Goal: Task Accomplishment & Management: Use online tool/utility

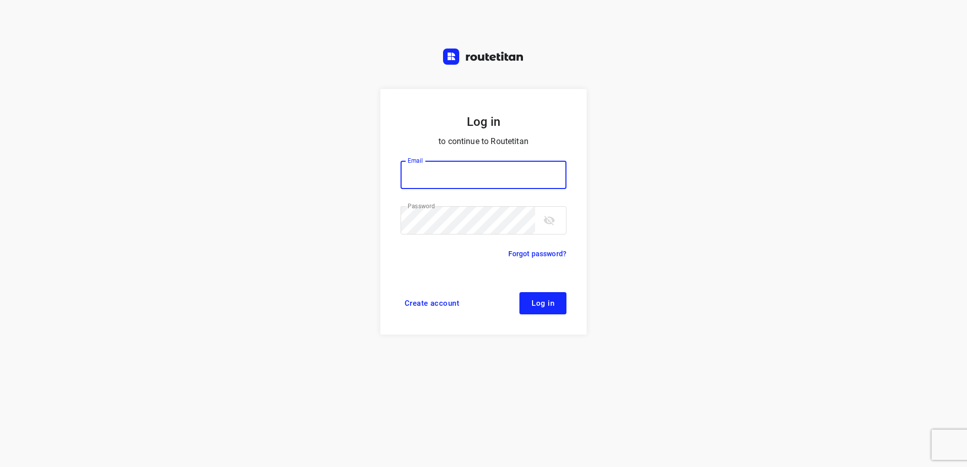
type input "[EMAIL_ADDRESS][DOMAIN_NAME]"
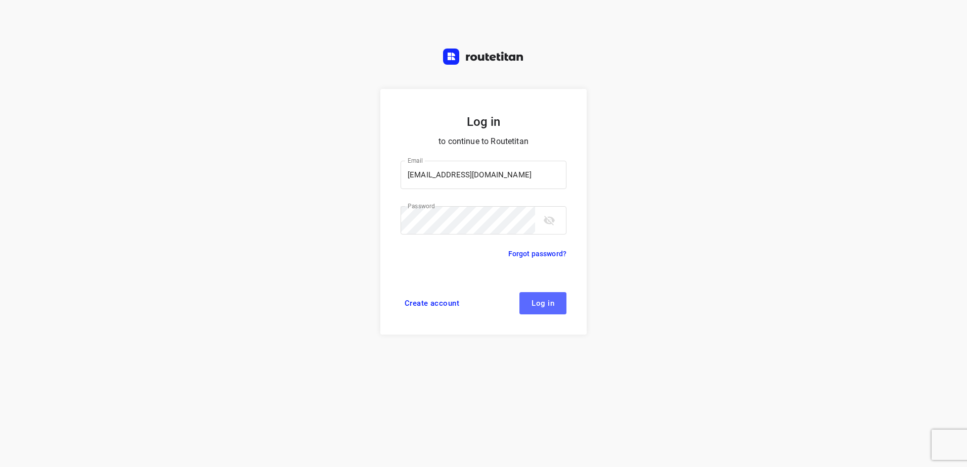
click at [521, 299] on button "Log in" at bounding box center [542, 303] width 47 height 22
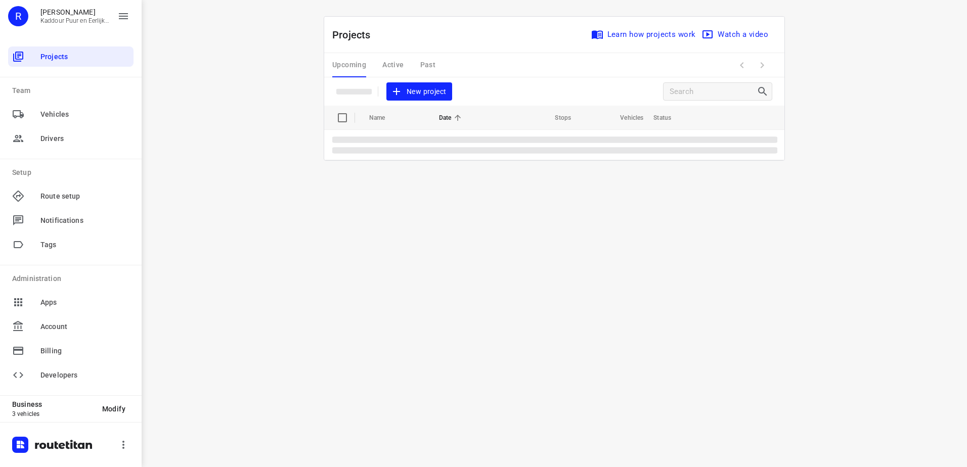
click at [390, 61] on div "Upcoming Active Past" at bounding box center [391, 65] width 119 height 24
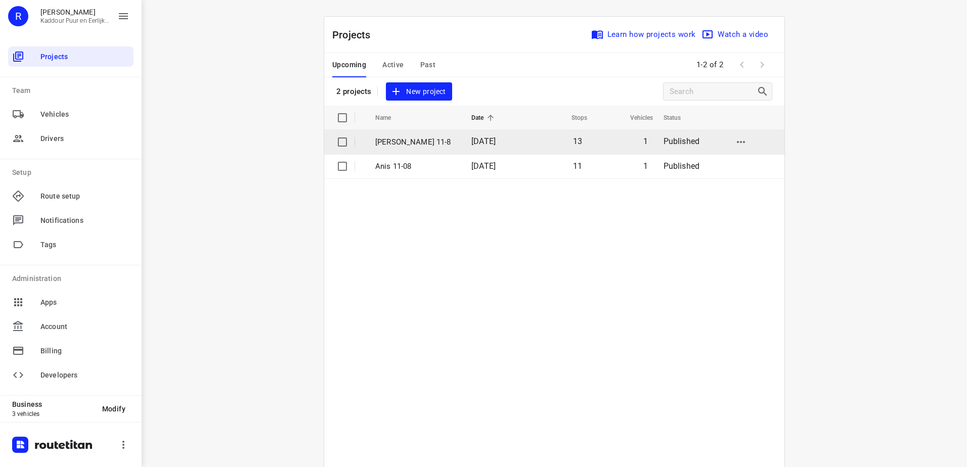
click at [411, 141] on p "[PERSON_NAME] 11-8" at bounding box center [415, 143] width 81 height 12
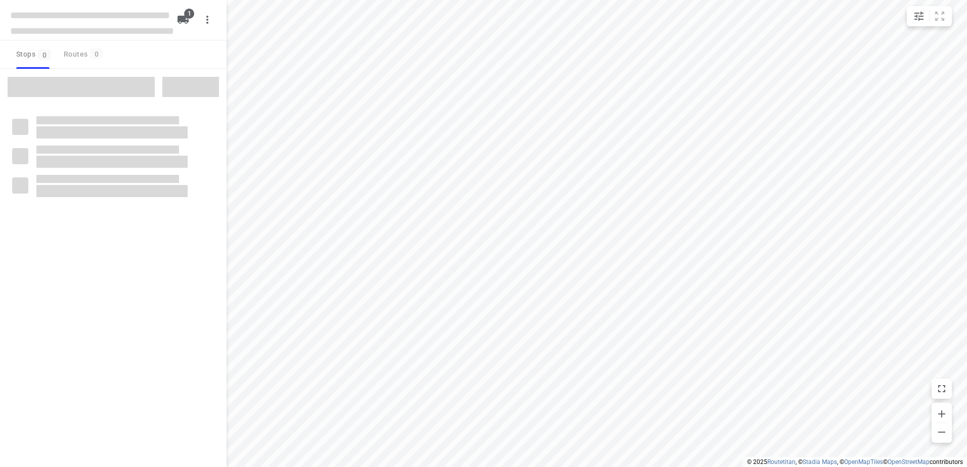
type input "distance"
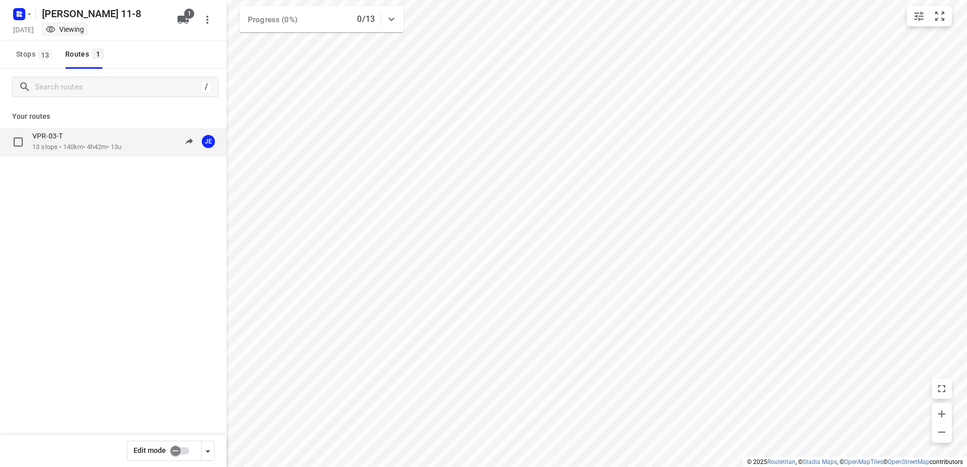
click at [93, 137] on div "VPR-03-T" at bounding box center [76, 137] width 89 height 11
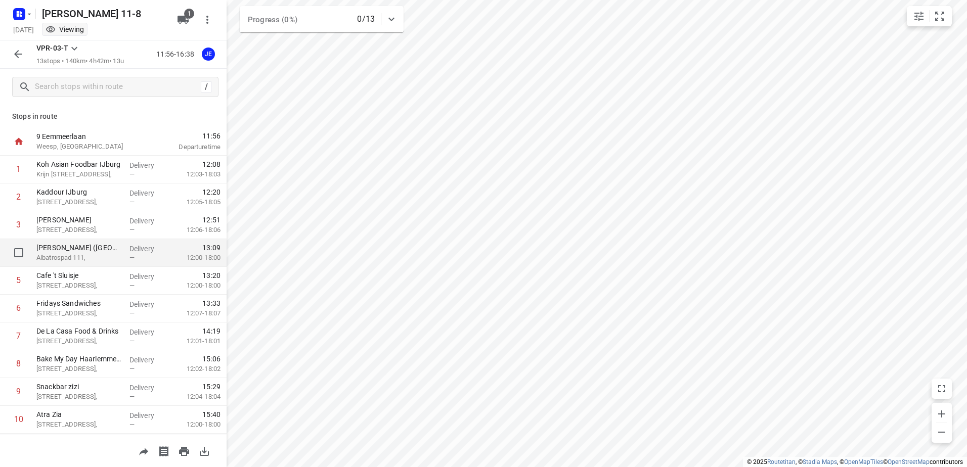
click at [139, 249] on p "Delivery" at bounding box center [147, 249] width 37 height 10
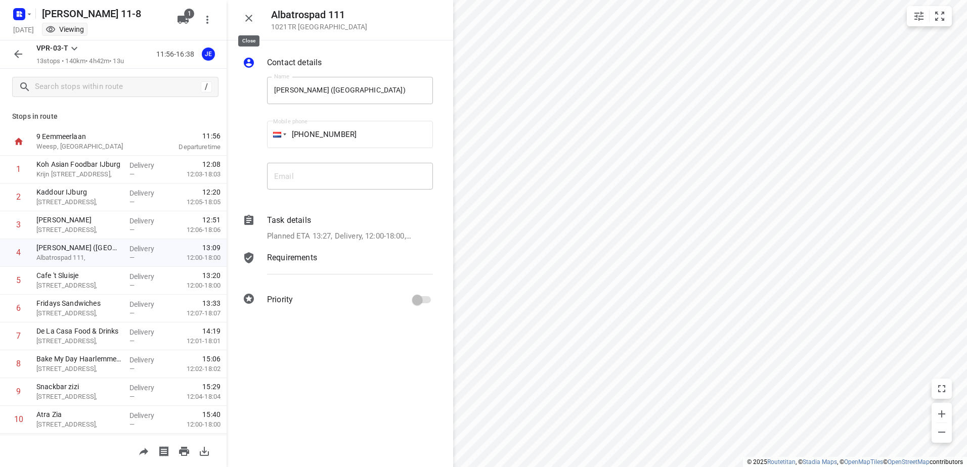
click at [246, 20] on icon "button" at bounding box center [249, 18] width 12 height 12
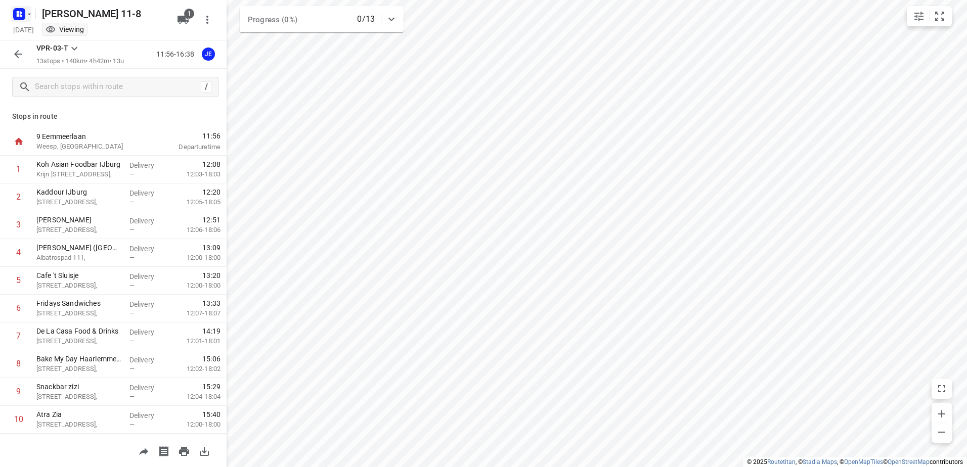
click at [27, 16] on icon "button" at bounding box center [29, 14] width 8 height 8
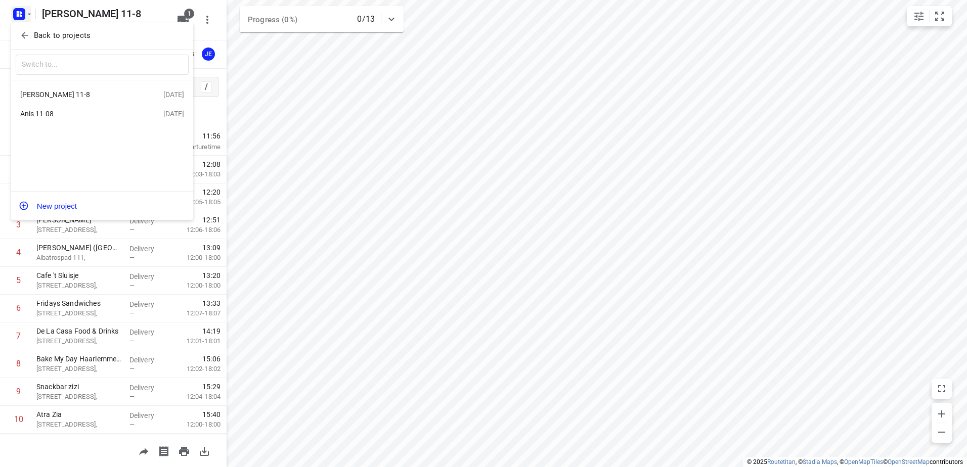
click at [98, 40] on span "Back to projects" at bounding box center [102, 36] width 165 height 12
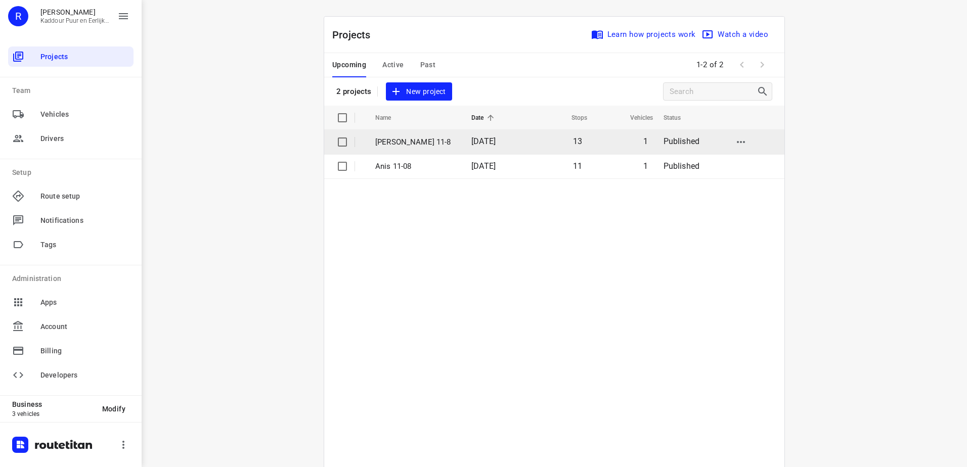
click at [440, 147] on p "Jeffrey 11-8" at bounding box center [415, 143] width 81 height 12
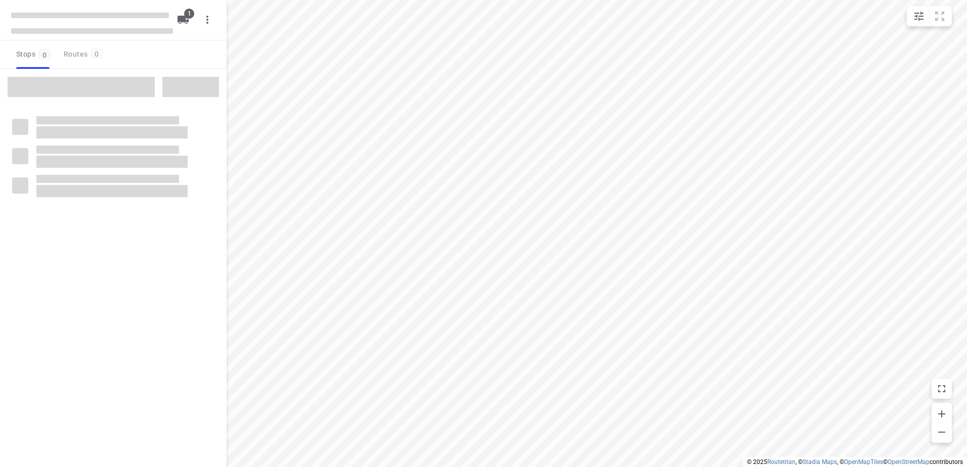
type input "distance"
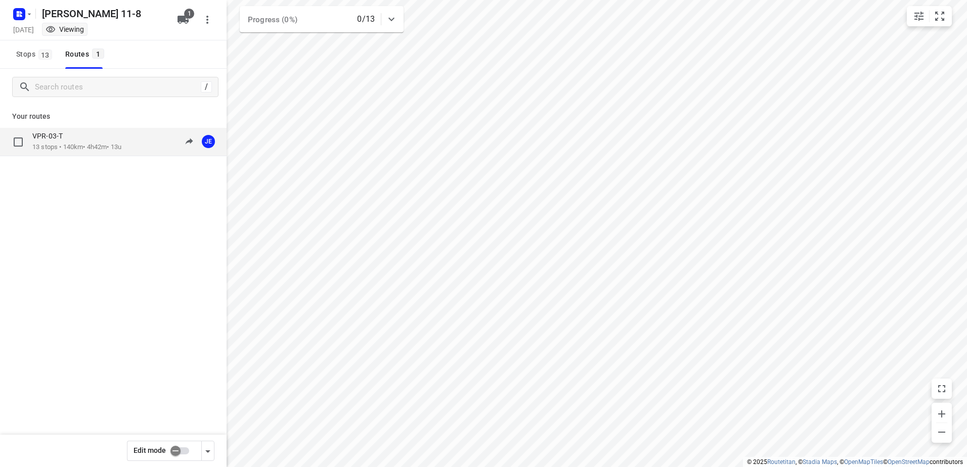
click at [93, 146] on p "13 stops • 140km • 4h42m • 13u" at bounding box center [76, 148] width 89 height 10
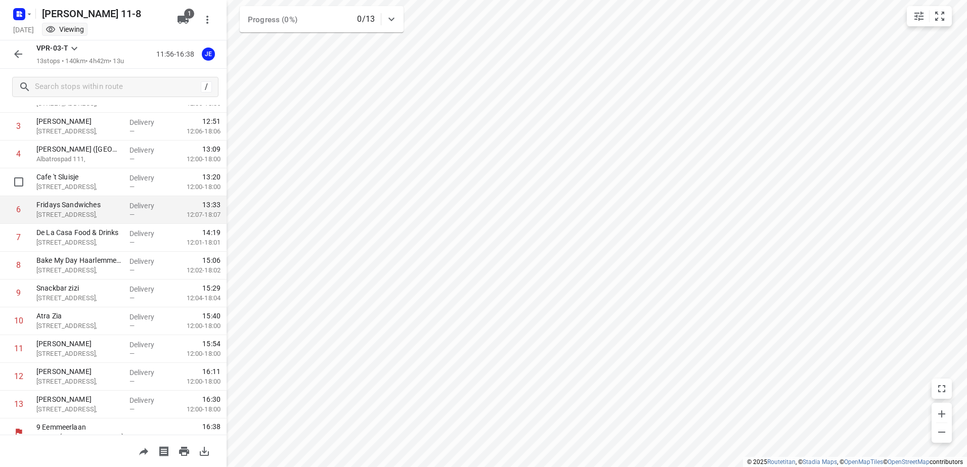
scroll to position [110, 0]
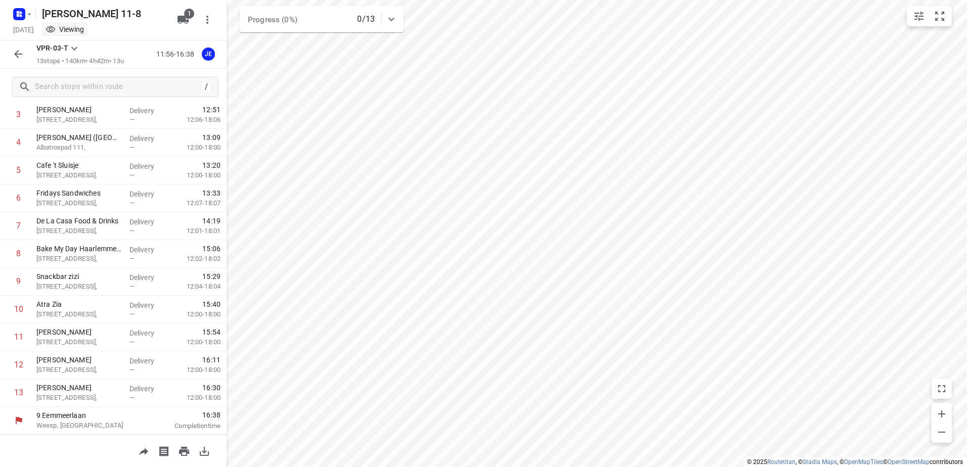
click at [13, 58] on icon "button" at bounding box center [18, 54] width 12 height 12
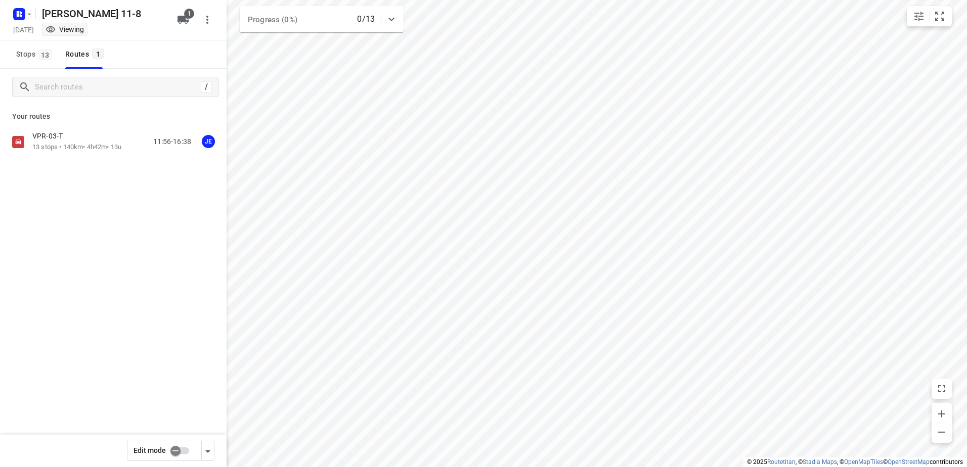
click at [178, 458] on input "checkbox" at bounding box center [176, 451] width 58 height 19
checkbox input "true"
click at [78, 144] on p "13 stops • 140km • 4h42m • 13u" at bounding box center [76, 148] width 89 height 10
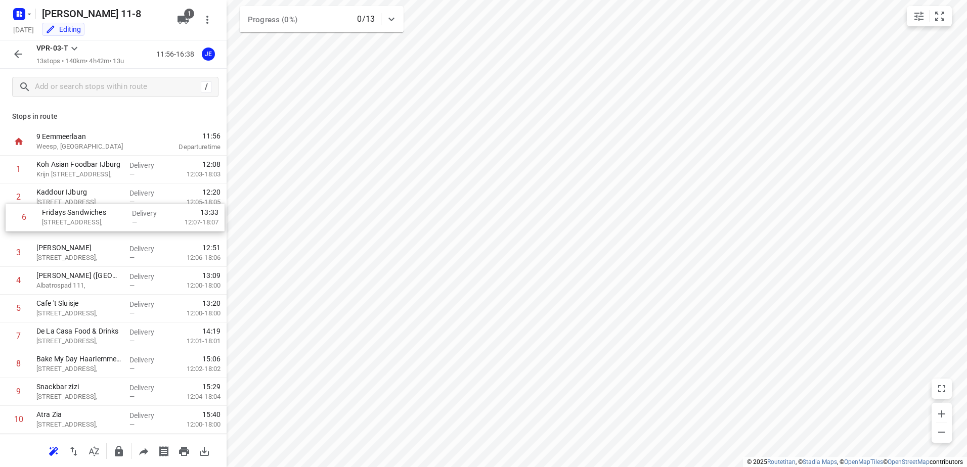
drag, startPoint x: 110, startPoint y: 304, endPoint x: 117, endPoint y: 208, distance: 96.4
click at [117, 208] on div "1 Koh Asian Foodbar IJburg Krijn Taconiskade 372, Delivery — 12:08 12:03-18:03 …" at bounding box center [113, 337] width 227 height 362
drag, startPoint x: 152, startPoint y: 366, endPoint x: 134, endPoint y: 217, distance: 149.9
click at [134, 217] on div "1 Koh Asian Foodbar IJburg Krijn Taconiskade 372, Delivery — 12:08 12:03-18:03 …" at bounding box center [113, 336] width 227 height 362
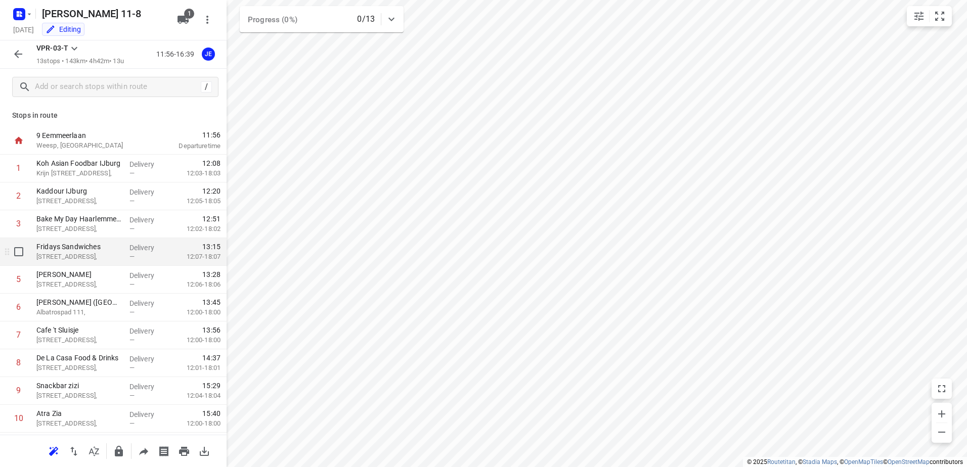
scroll to position [0, 0]
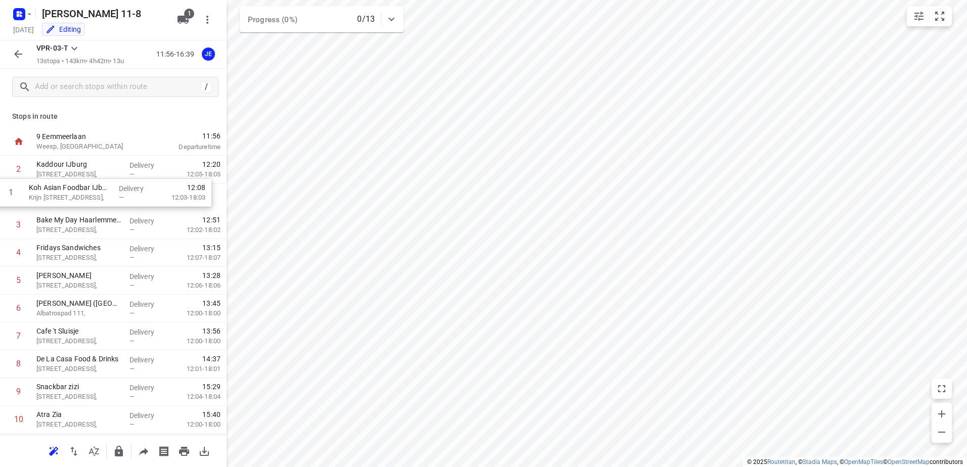
drag, startPoint x: 122, startPoint y: 178, endPoint x: 114, endPoint y: 204, distance: 28.0
click at [114, 204] on div "1 Koh Asian Foodbar IJburg Krijn Taconiskade 372, Delivery — 12:08 12:03-18:03 …" at bounding box center [113, 337] width 227 height 362
click at [12, 48] on button "button" at bounding box center [18, 54] width 20 height 20
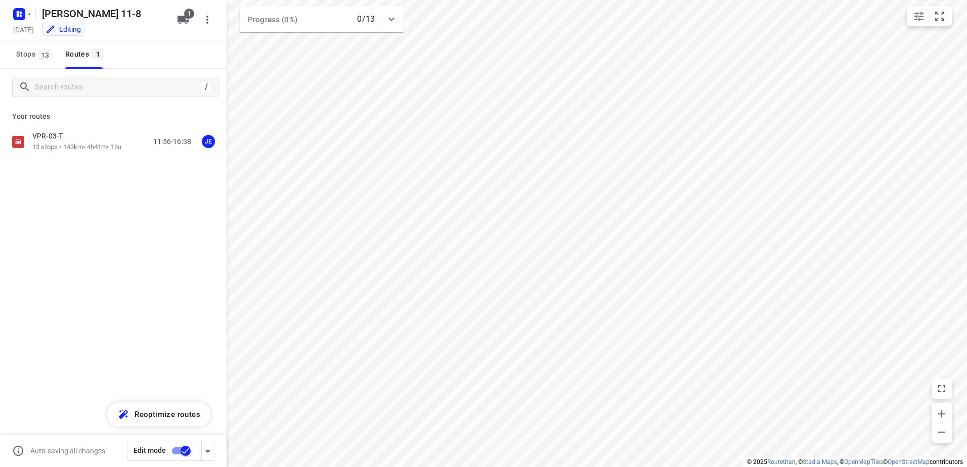
click at [186, 453] on input "checkbox" at bounding box center [186, 451] width 58 height 19
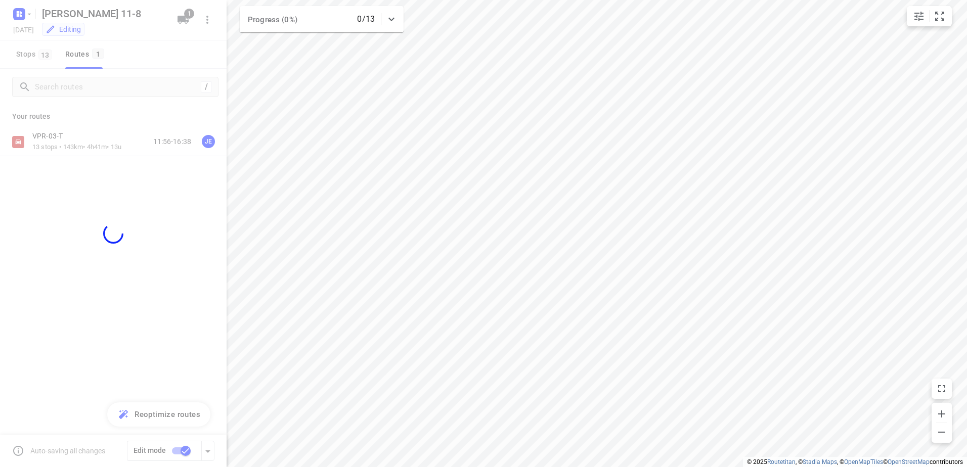
click at [118, 259] on div at bounding box center [113, 233] width 227 height 467
checkbox input "false"
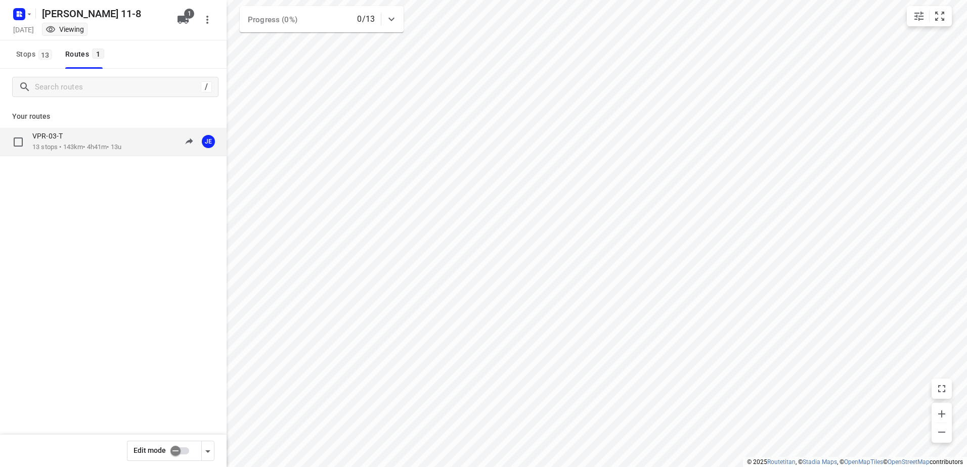
click at [114, 144] on p "13 stops • 143km • 4h41m • 13u" at bounding box center [76, 148] width 89 height 10
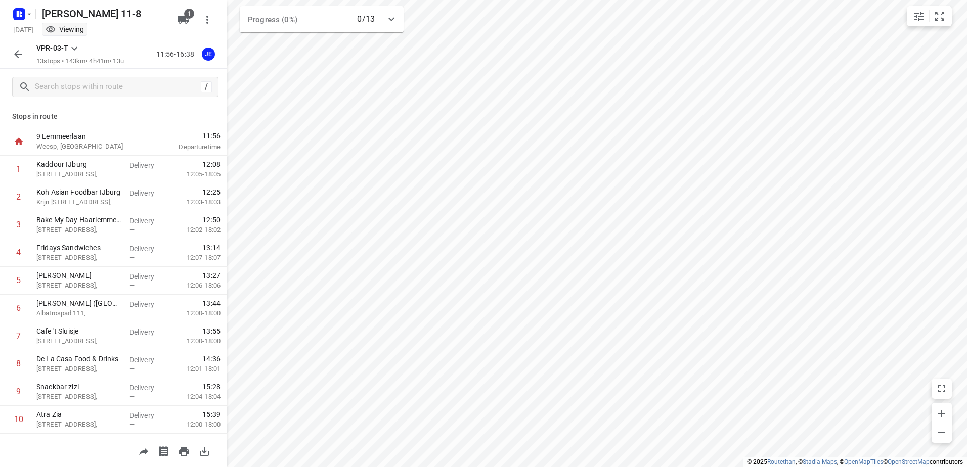
click at [19, 51] on icon "button" at bounding box center [18, 54] width 12 height 12
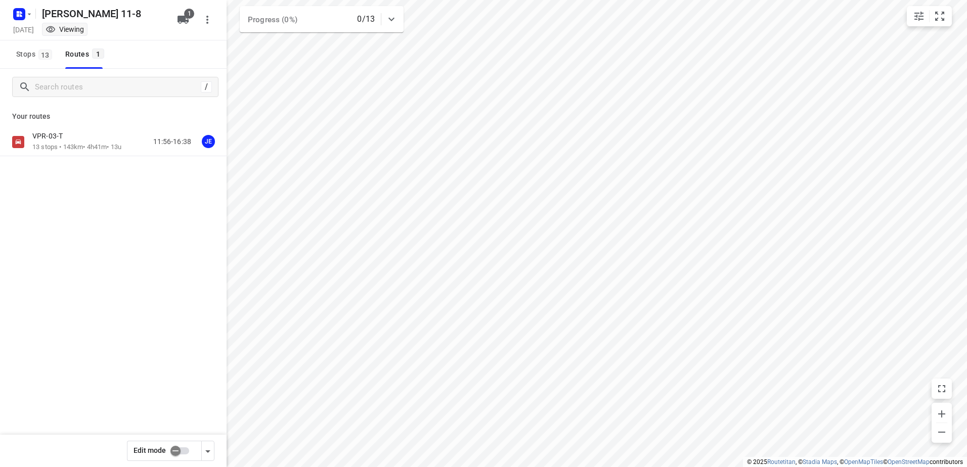
click at [180, 440] on div "Edit mode" at bounding box center [113, 451] width 227 height 32
click at [178, 448] on input "checkbox" at bounding box center [176, 451] width 58 height 19
checkbox input "true"
click at [73, 143] on p "13 stops • 143km • 4h41m • 13u" at bounding box center [76, 148] width 89 height 10
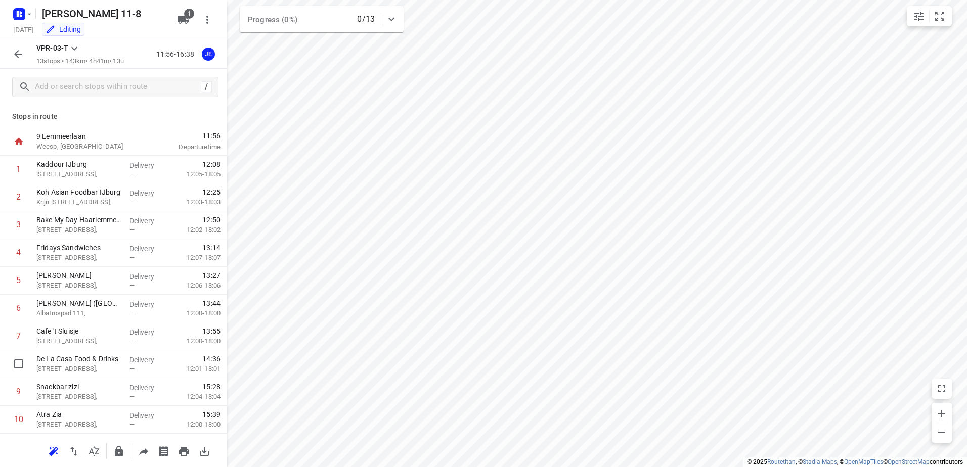
scroll to position [3, 0]
drag, startPoint x: 118, startPoint y: 361, endPoint x: 125, endPoint y: 239, distance: 122.1
click at [125, 239] on div "1 Kaddour IJburg Pampuslaan 22, Delivery — 12:08 12:05-18:05 2 Koh Asian Foodba…" at bounding box center [113, 334] width 227 height 362
drag, startPoint x: 122, startPoint y: 328, endPoint x: 121, endPoint y: 354, distance: 25.8
click at [121, 354] on div "1 Kaddour IJburg Pampuslaan 22, Delivery — 12:08 12:05-18:05 2 Koh Asian Foodba…" at bounding box center [113, 334] width 227 height 362
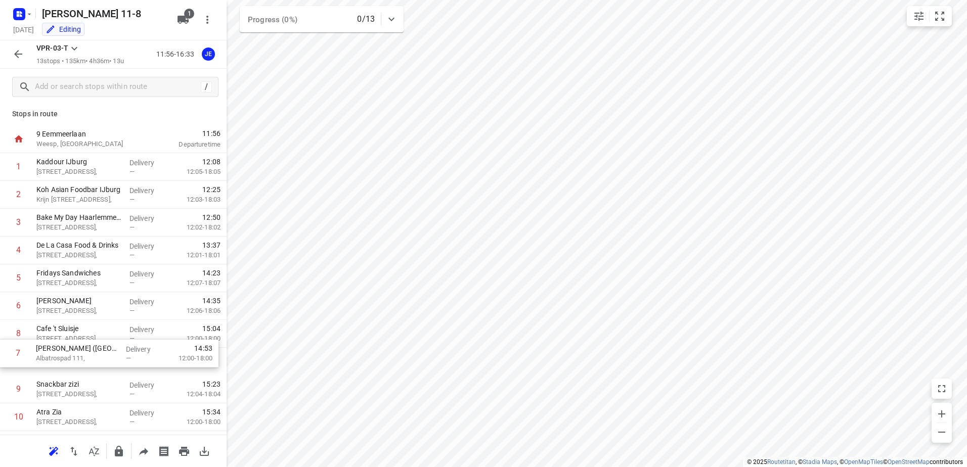
scroll to position [6, 0]
click at [18, 49] on icon "button" at bounding box center [18, 54] width 12 height 12
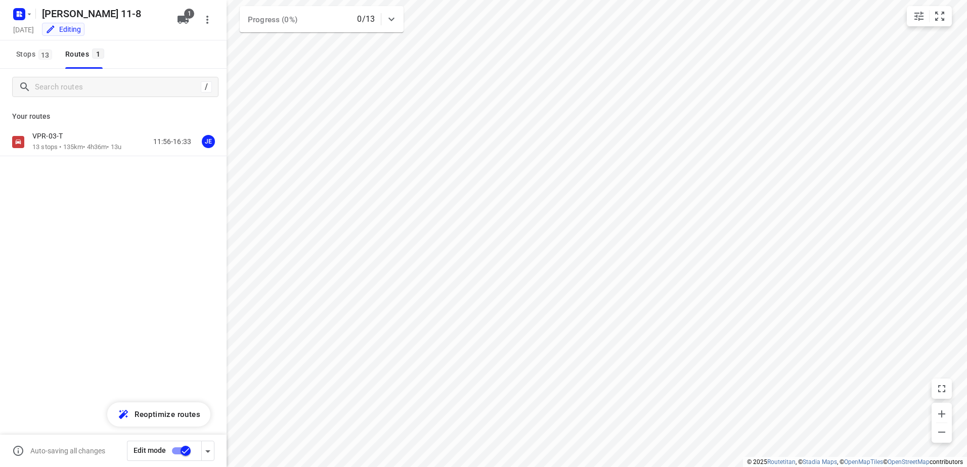
click at [190, 449] on input "checkbox" at bounding box center [186, 451] width 58 height 19
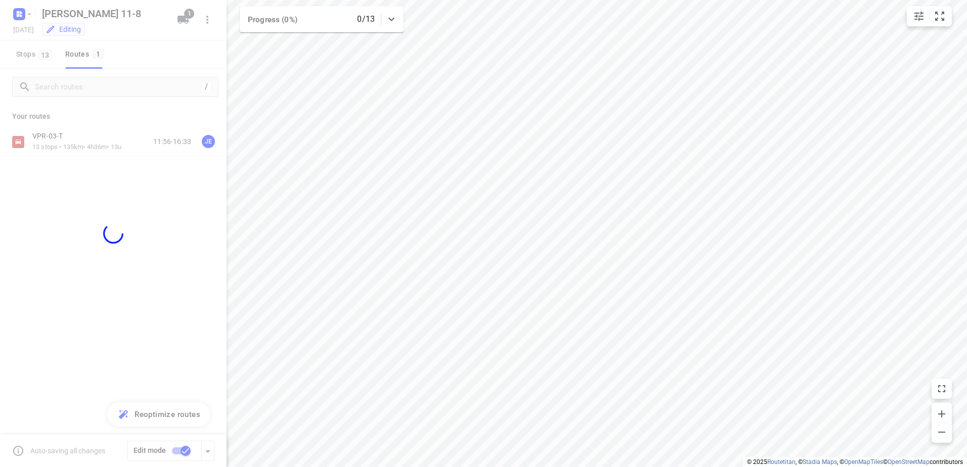
checkbox input "false"
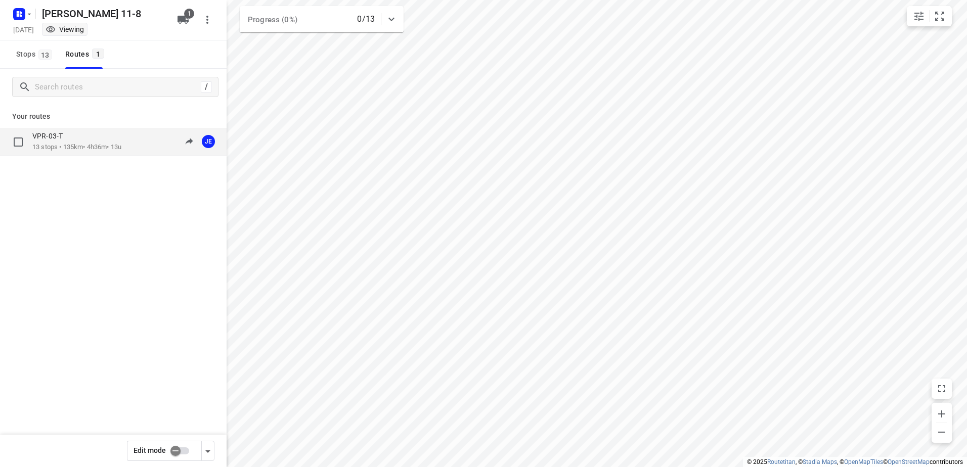
click at [113, 146] on p "13 stops • 135km • 4h36m • 13u" at bounding box center [76, 148] width 89 height 10
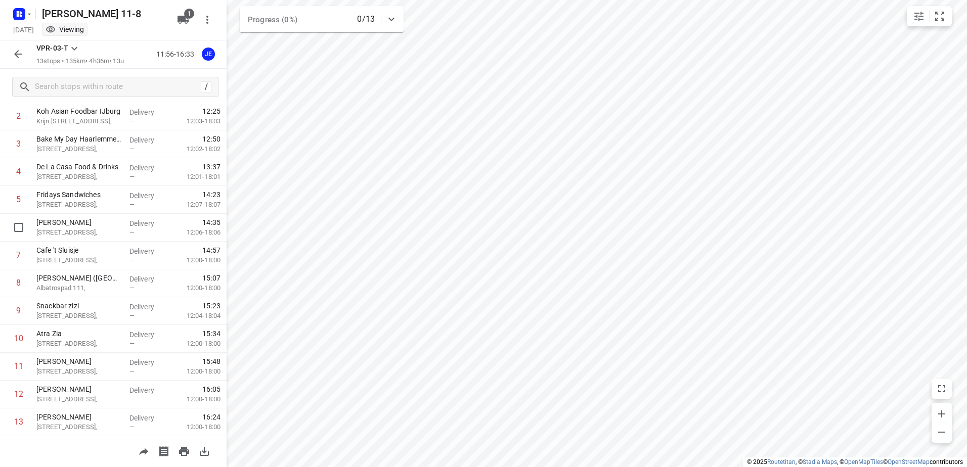
scroll to position [0, 0]
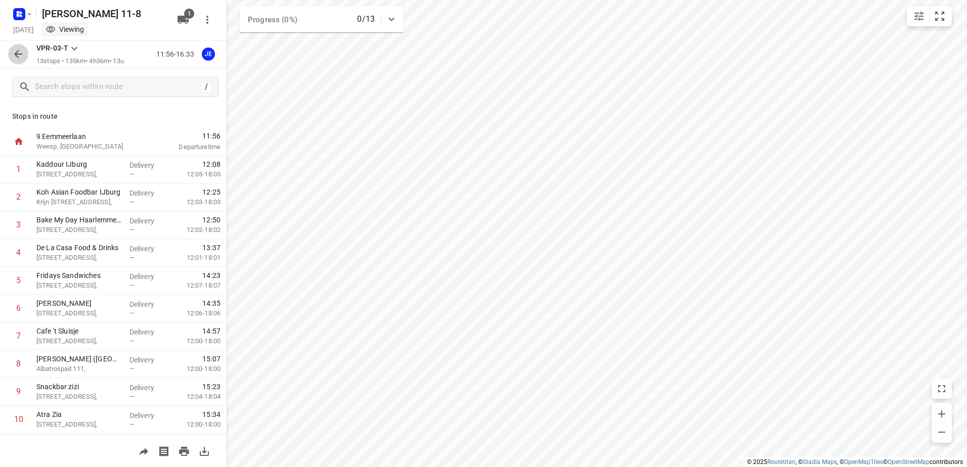
click at [17, 60] on icon "button" at bounding box center [18, 54] width 12 height 12
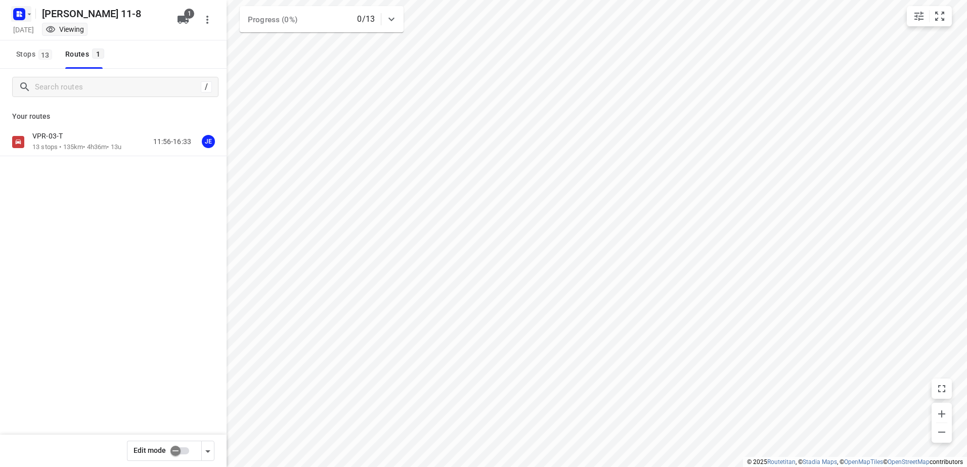
click at [21, 18] on div "Jeffrey 11-8 Monday, Aug 11 Viewing" at bounding box center [92, 19] width 162 height 35
click at [20, 16] on icon "button" at bounding box center [21, 15] width 3 height 3
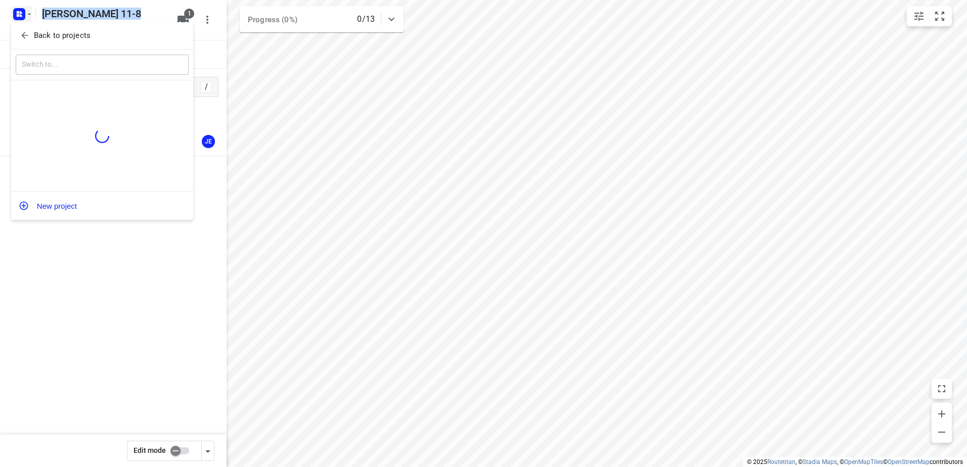
click at [31, 29] on button "Back to projects" at bounding box center [102, 35] width 173 height 17
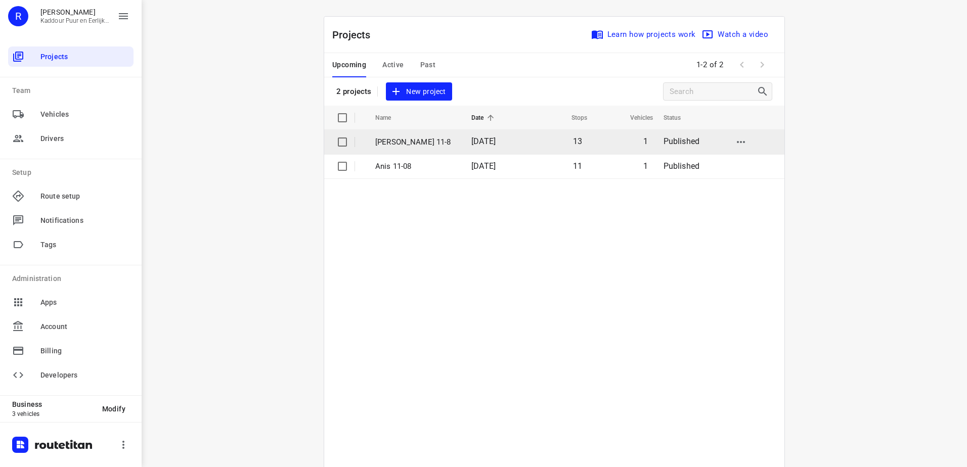
click at [422, 146] on p "Jeffrey 11-8" at bounding box center [415, 143] width 81 height 12
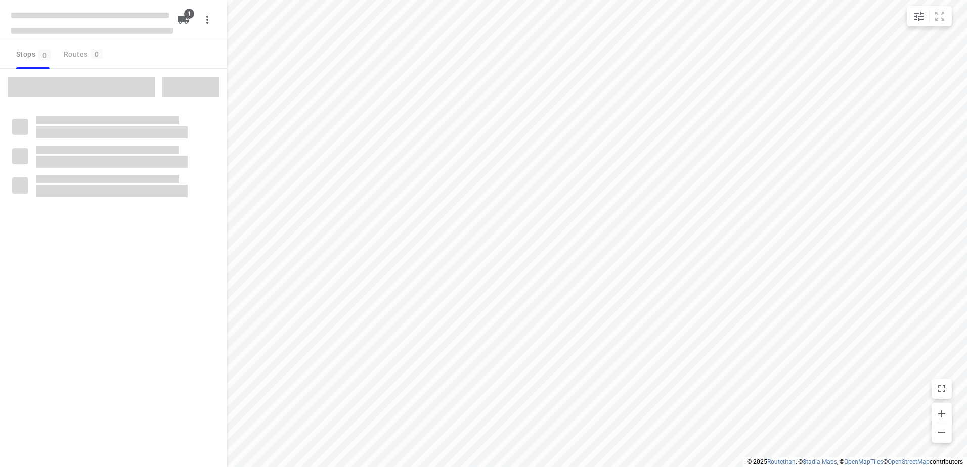
type input "distance"
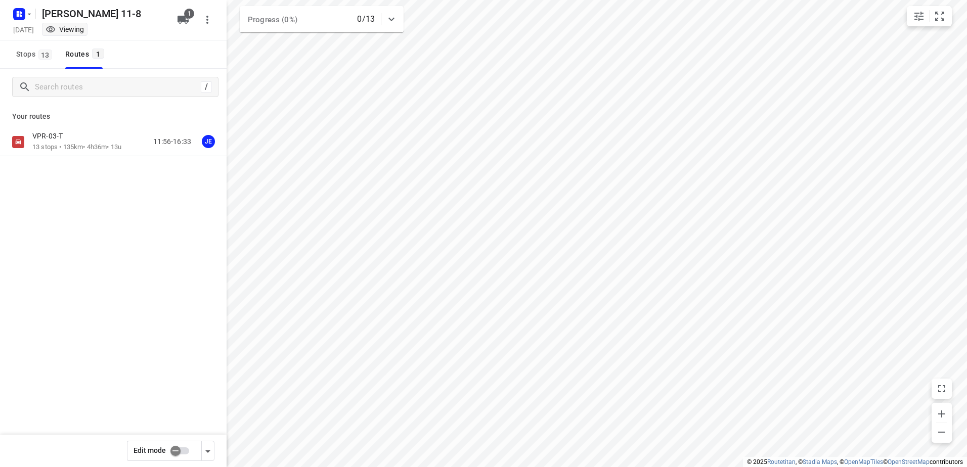
click at [60, 139] on p "VPR-03-T" at bounding box center [50, 136] width 36 height 9
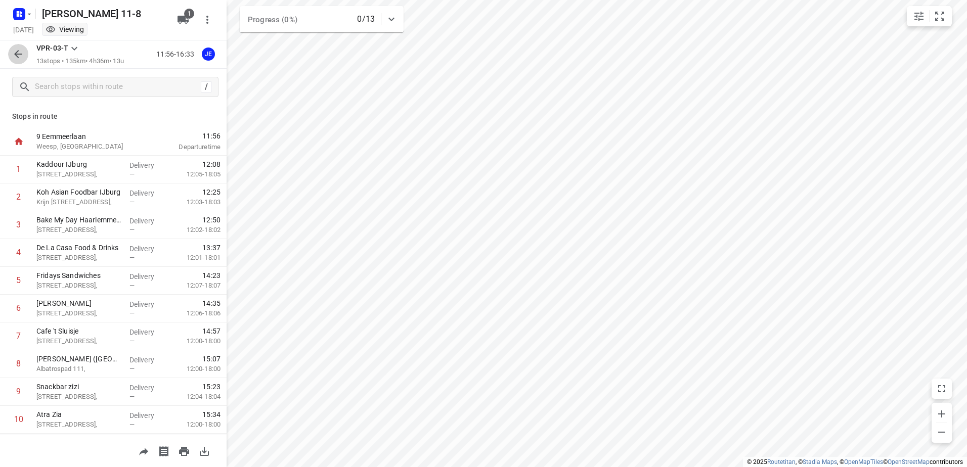
click at [17, 59] on icon "button" at bounding box center [18, 54] width 12 height 12
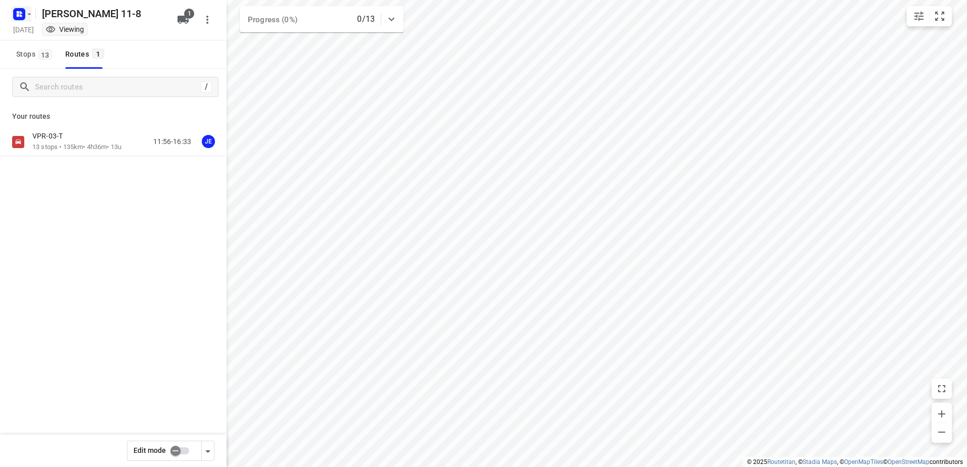
click at [16, 13] on rect "button" at bounding box center [19, 14] width 12 height 12
click at [44, 38] on p "Back to projects" at bounding box center [62, 36] width 57 height 12
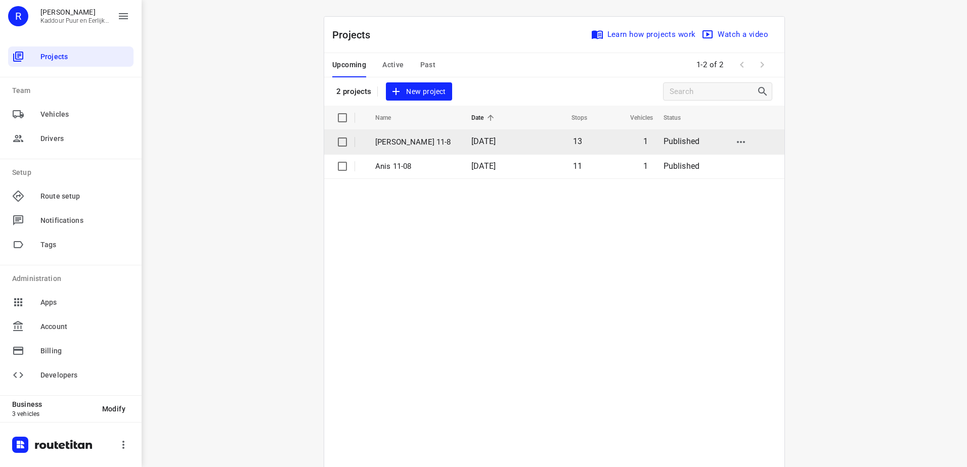
click at [471, 141] on span "11 Aug 2025" at bounding box center [483, 142] width 24 height 10
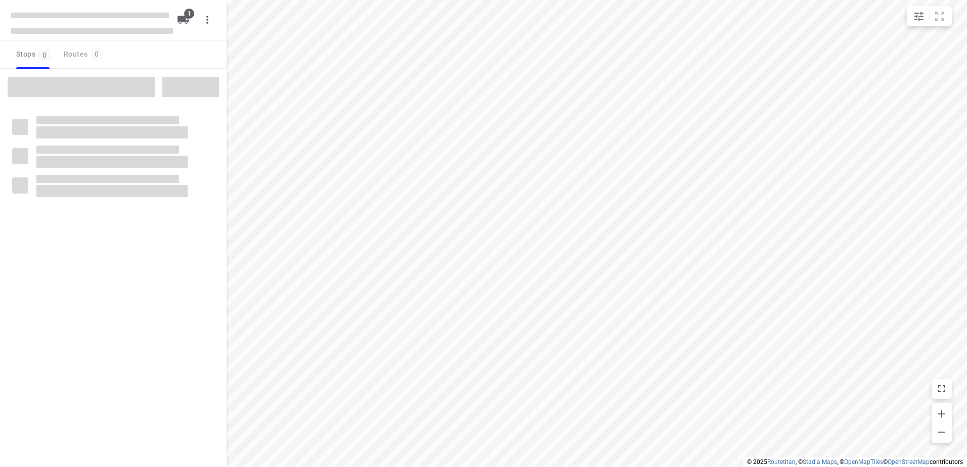
type input "distance"
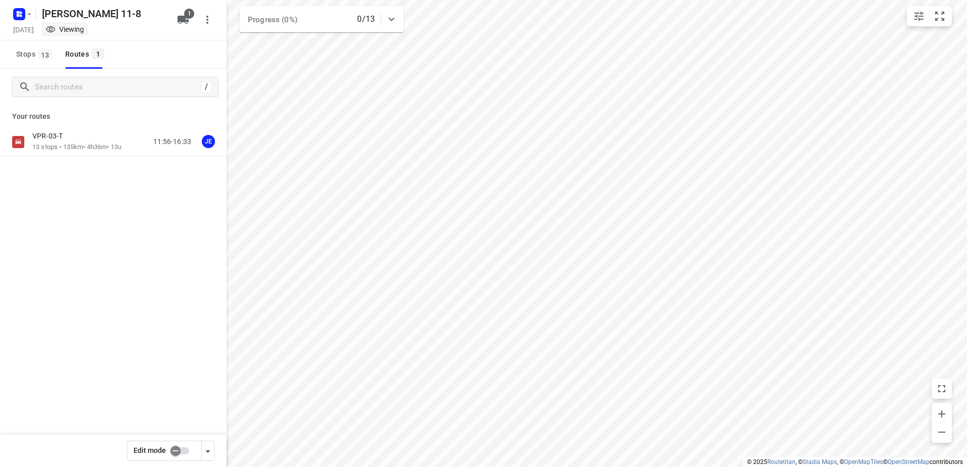
click at [98, 127] on div "Your routes VPR-03-T 13 stops • 135km • 4h36m • 13u 11:56-16:33 JE" at bounding box center [113, 166] width 227 height 122
click at [86, 144] on p "13 stops • 135km • 4h36m • 13u" at bounding box center [76, 148] width 89 height 10
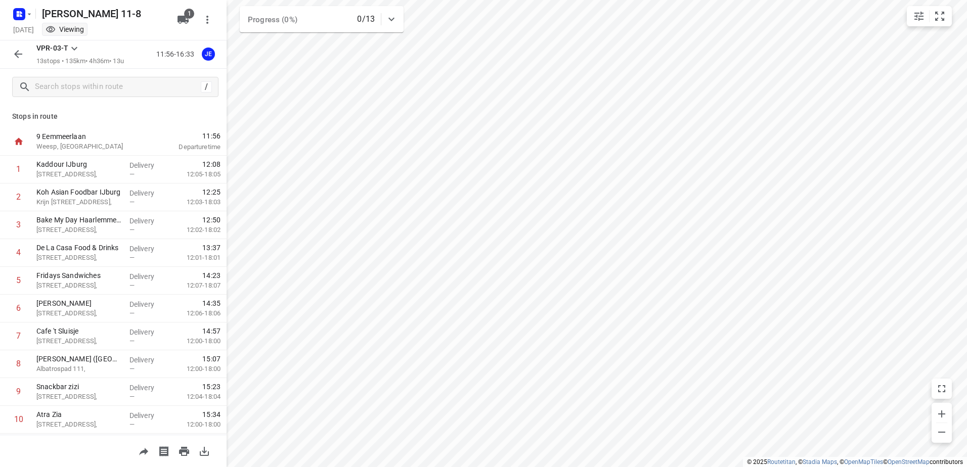
click at [15, 58] on icon "button" at bounding box center [18, 54] width 12 height 12
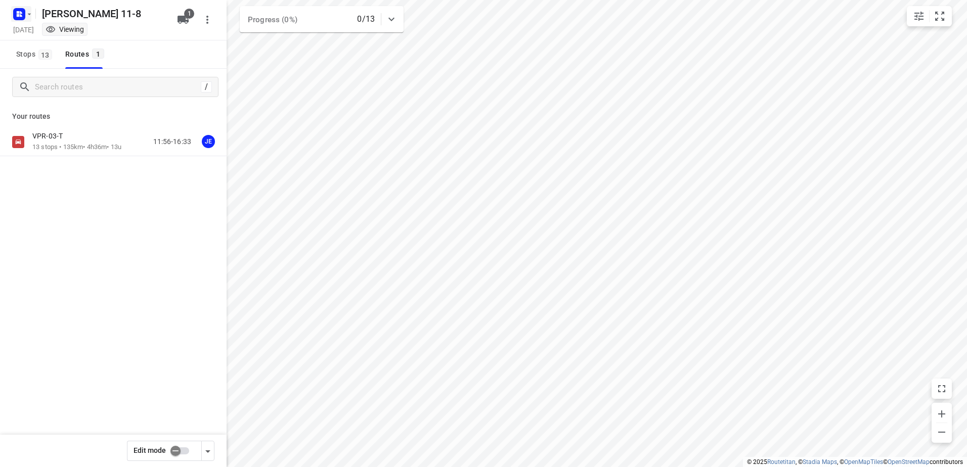
click at [17, 16] on icon "button" at bounding box center [18, 15] width 3 height 3
click at [58, 44] on div "Back to projects" at bounding box center [102, 35] width 182 height 27
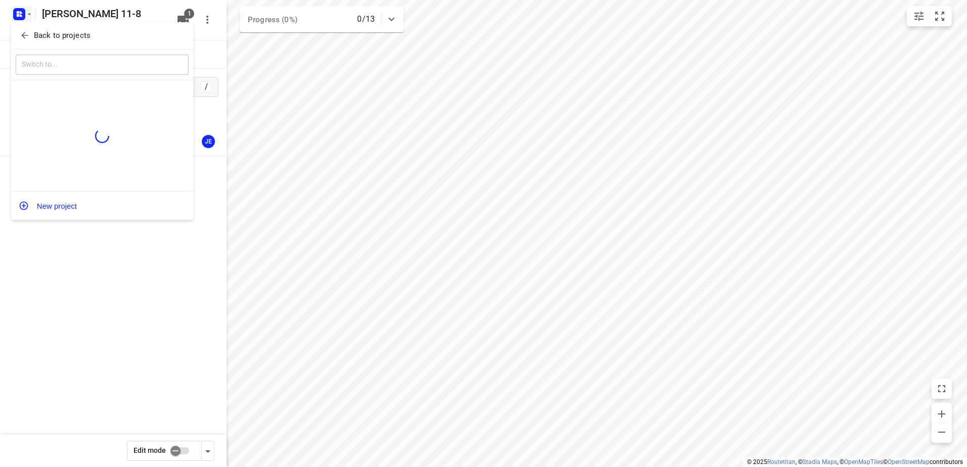
click at [61, 34] on p "Back to projects" at bounding box center [62, 36] width 57 height 12
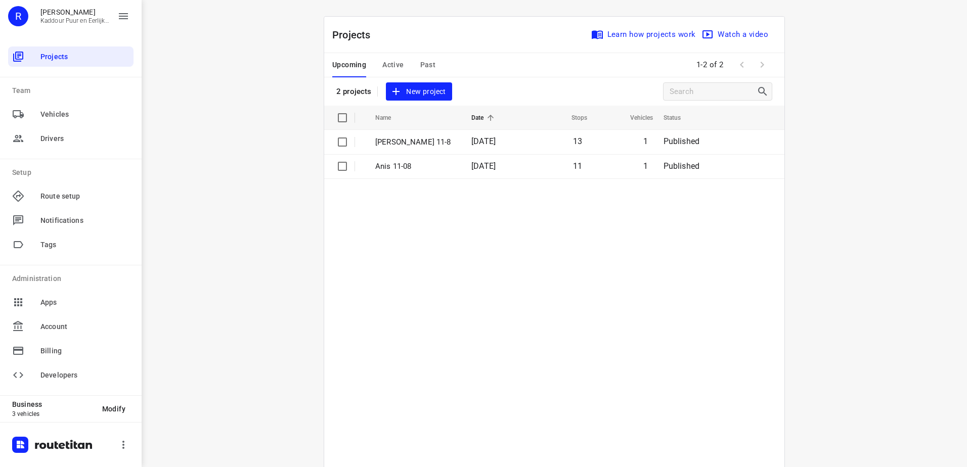
click at [506, 292] on table "Name Date Stops Vehicles Status Jeffrey 11-8 11 Aug 2025 13 1 Published Anis 11…" at bounding box center [554, 312] width 460 height 413
click at [573, 236] on table "Name Date Stops Vehicles Status Anis 11-08 11 Aug 2025 11 1 Published" at bounding box center [554, 312] width 460 height 413
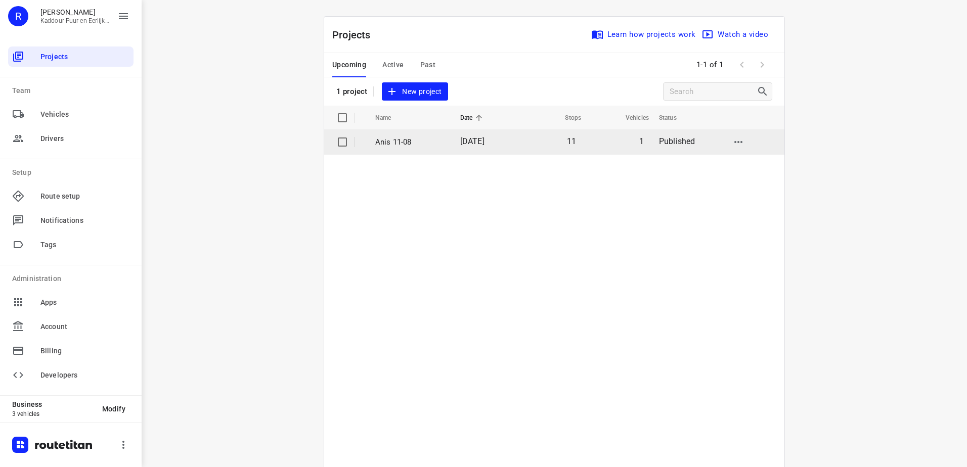
click at [434, 144] on p "Anis 11-08" at bounding box center [410, 143] width 70 height 12
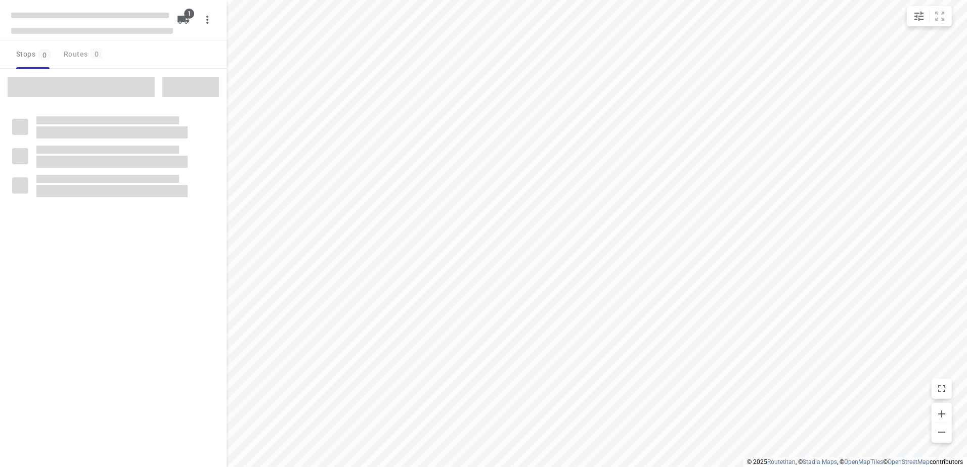
type input "distance"
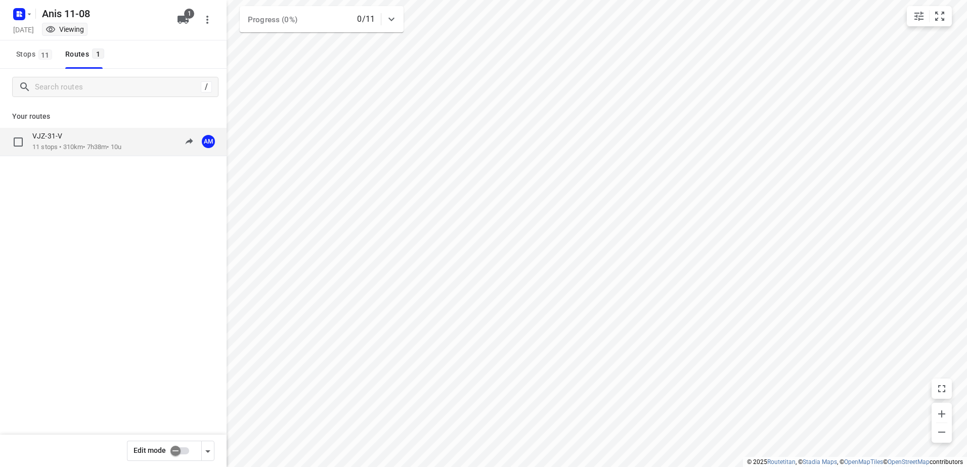
click at [82, 153] on div "VJZ-31-V 11 stops • 310km • 7h38m • 10u 10:38-18:16 AM" at bounding box center [113, 142] width 227 height 28
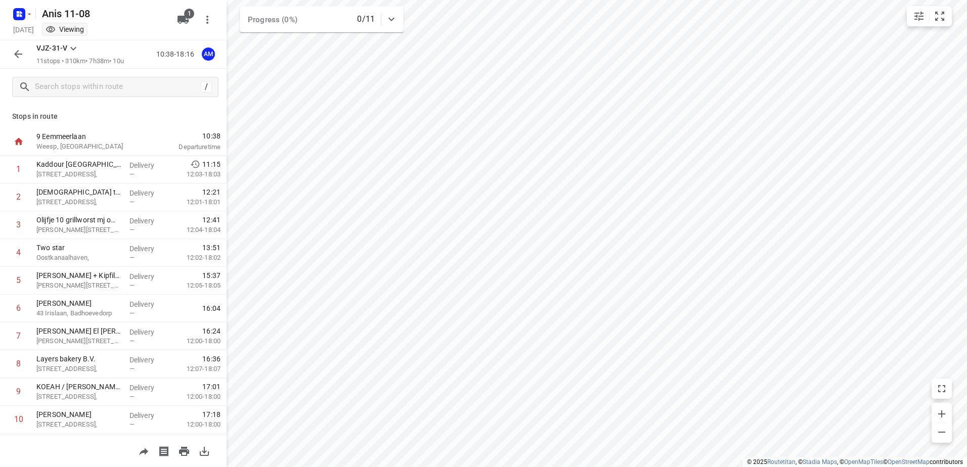
click at [26, 51] on button "button" at bounding box center [18, 54] width 20 height 20
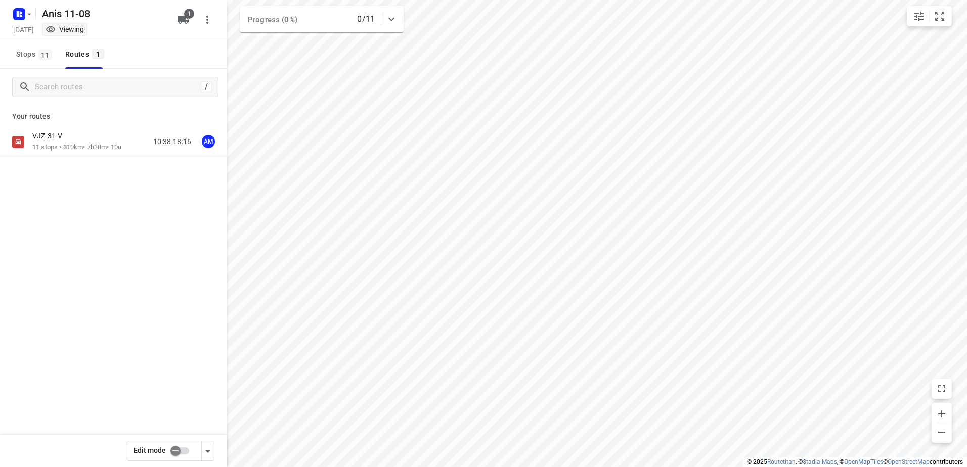
click at [181, 446] on input "checkbox" at bounding box center [176, 451] width 58 height 19
checkbox input "true"
click at [68, 141] on div "VJZ-31-V" at bounding box center [76, 137] width 89 height 11
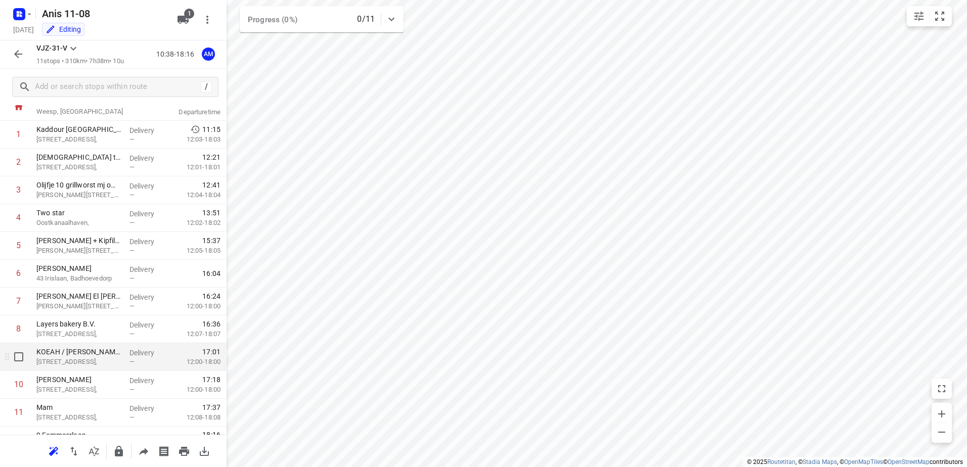
scroll to position [55, 0]
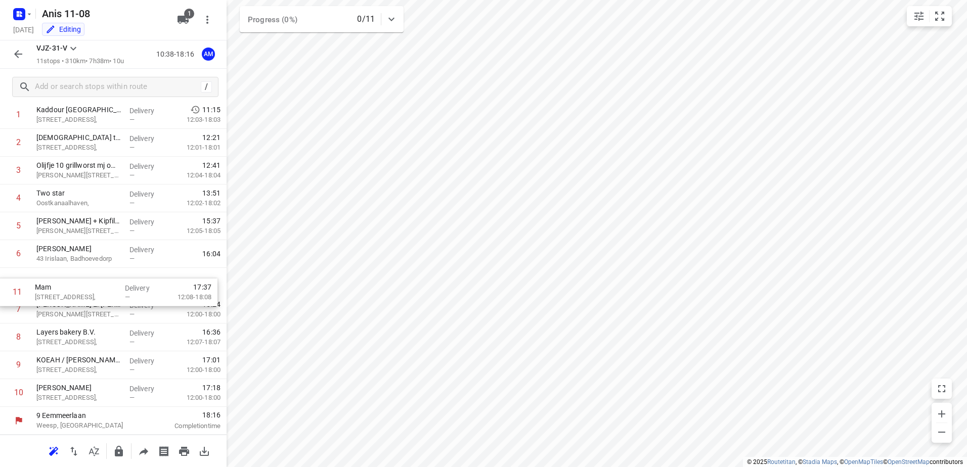
drag, startPoint x: 98, startPoint y: 392, endPoint x: 97, endPoint y: 286, distance: 106.2
click at [97, 286] on div "1 Kaddour Utrecht Haroekoeplein 111, Delivery — 11:15 12:03-18:03 2 Halal to go…" at bounding box center [113, 254] width 227 height 306
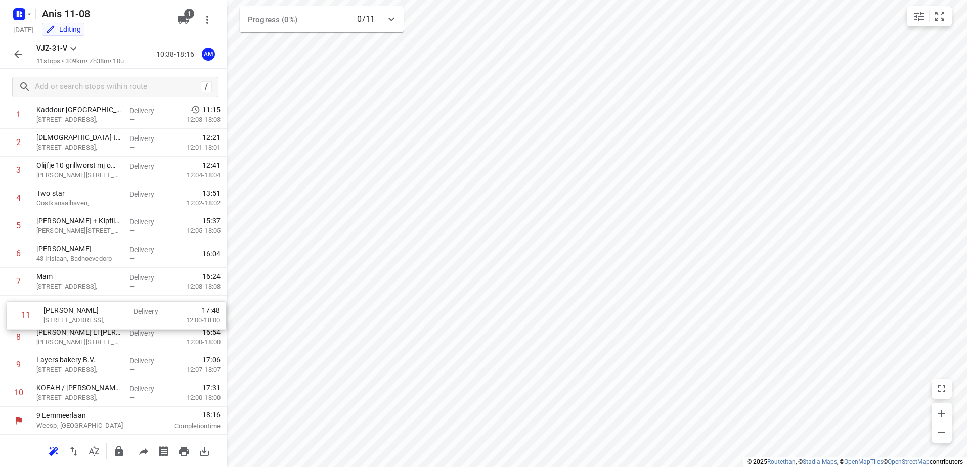
drag, startPoint x: 83, startPoint y: 389, endPoint x: 91, endPoint y: 301, distance: 87.9
click at [91, 301] on div "1 Kaddour Utrecht Haroekoeplein 111, Delivery — 11:15 12:03-18:03 2 Halal to go…" at bounding box center [113, 254] width 227 height 306
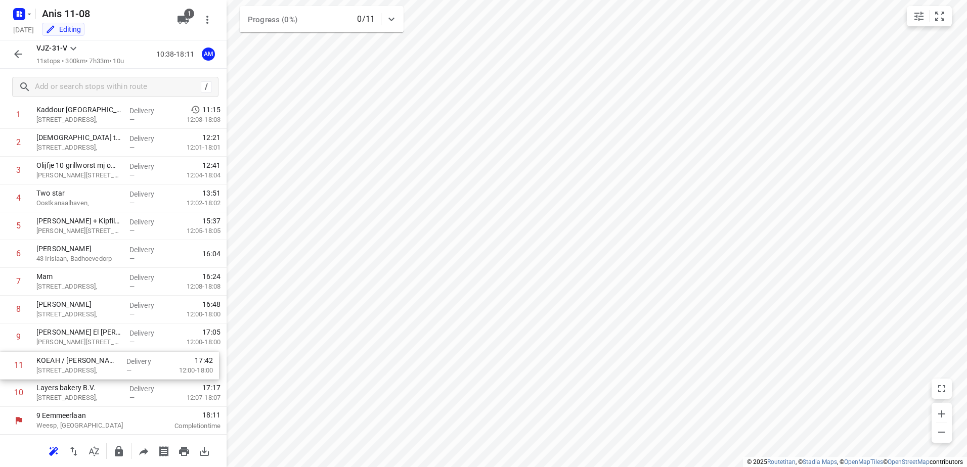
drag, startPoint x: 89, startPoint y: 390, endPoint x: 89, endPoint y: 360, distance: 30.3
click at [89, 360] on div "1 Kaddour Utrecht Haroekoeplein 111, Delivery — 11:15 12:03-18:03 2 Halal to go…" at bounding box center [113, 254] width 227 height 306
drag, startPoint x: 84, startPoint y: 344, endPoint x: 84, endPoint y: 398, distance: 54.1
click at [84, 398] on div "1 Kaddour Utrecht Haroekoeplein 111, Delivery — 11:15 12:03-18:03 2 Halal to go…" at bounding box center [113, 254] width 227 height 306
click at [12, 55] on icon "button" at bounding box center [18, 54] width 12 height 12
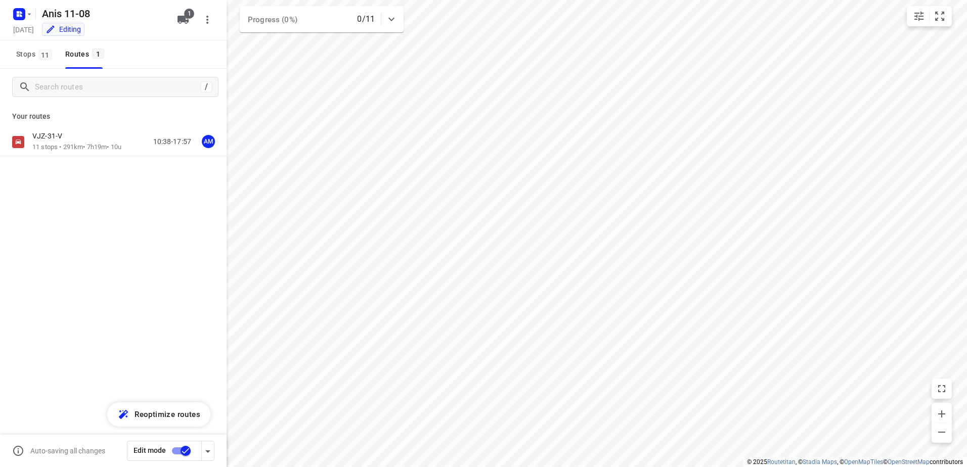
click at [175, 444] on input "checkbox" at bounding box center [186, 451] width 58 height 19
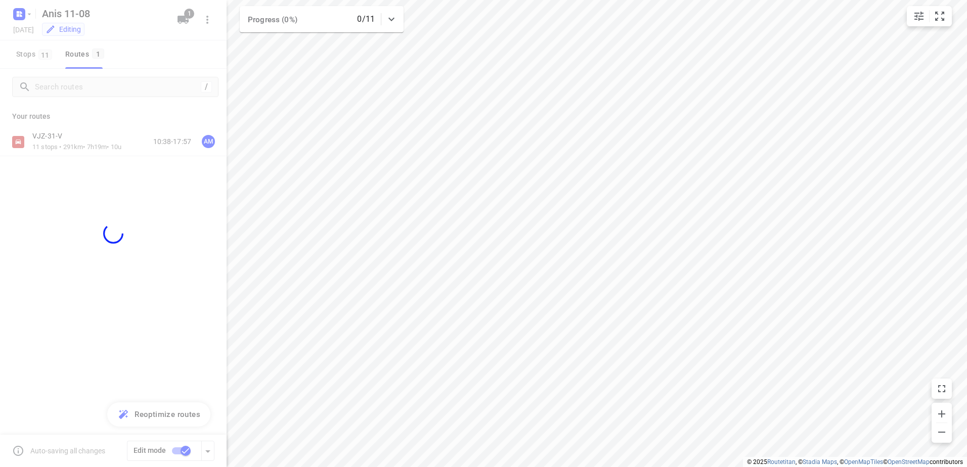
click at [97, 265] on div at bounding box center [113, 233] width 227 height 467
checkbox input "false"
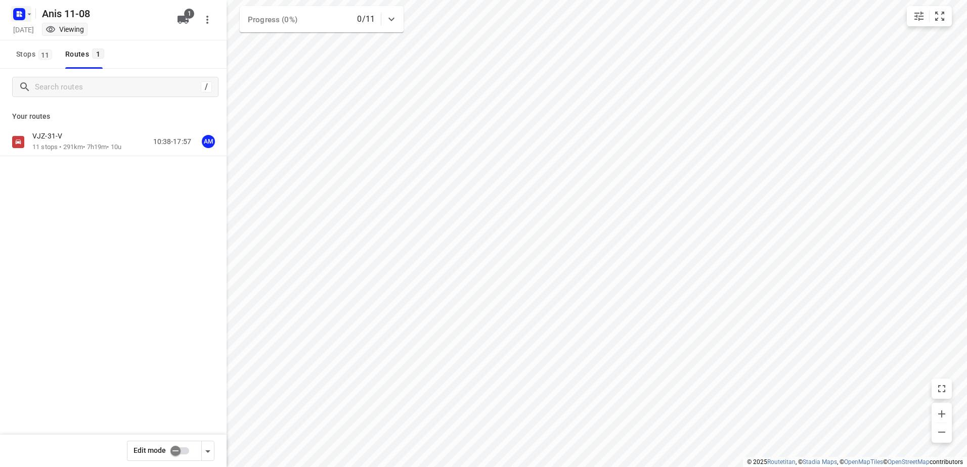
click at [18, 17] on rect "button" at bounding box center [19, 14] width 12 height 12
click at [68, 41] on p "Back to projects" at bounding box center [62, 36] width 57 height 12
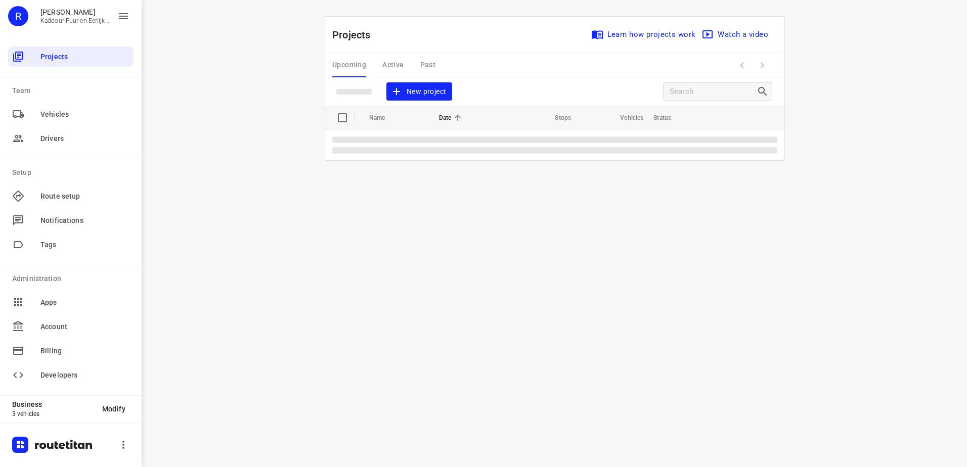
click at [396, 69] on div "Upcoming Active Past" at bounding box center [391, 65] width 119 height 24
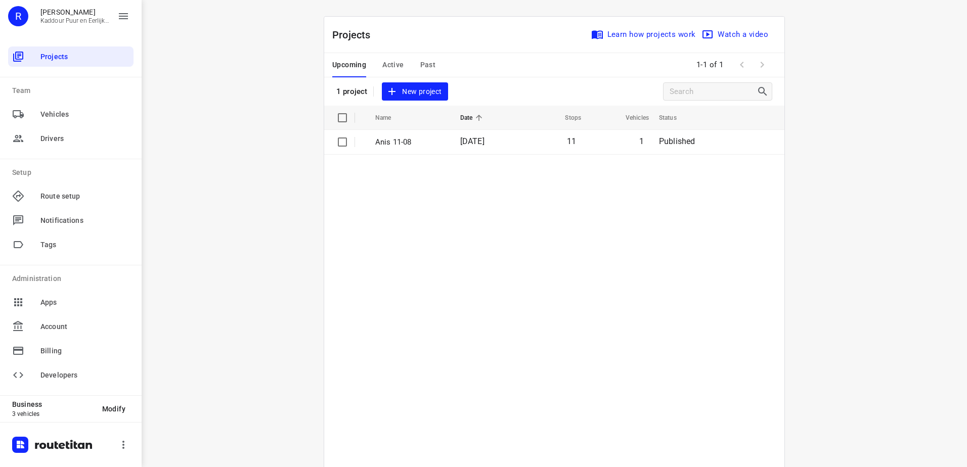
click at [396, 69] on span "Active" at bounding box center [392, 65] width 21 height 13
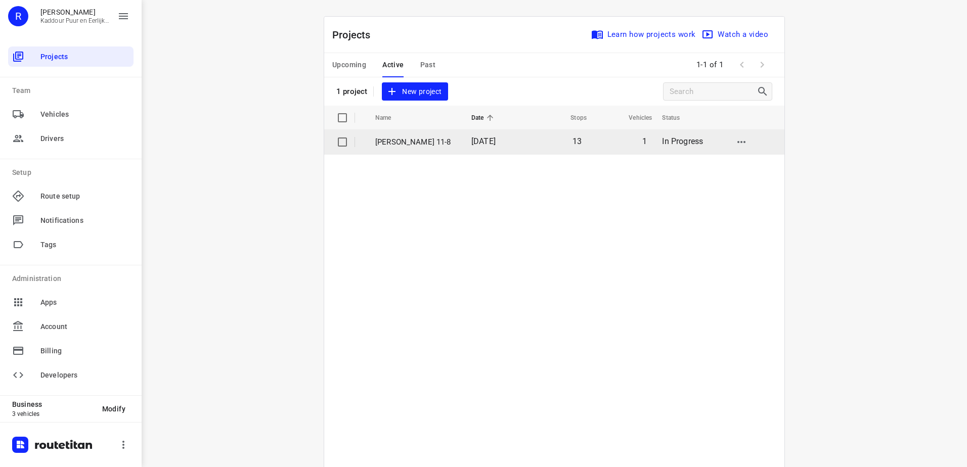
click at [429, 139] on p "[PERSON_NAME] 11-8" at bounding box center [415, 143] width 81 height 12
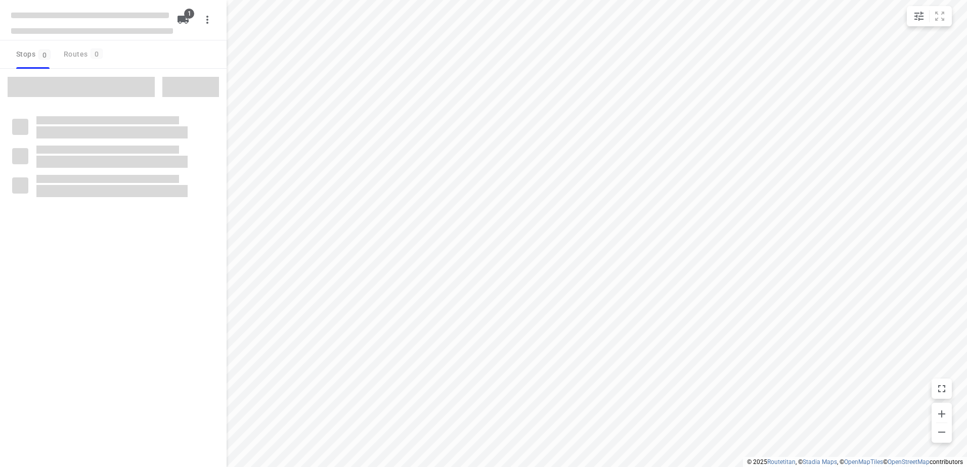
type input "distance"
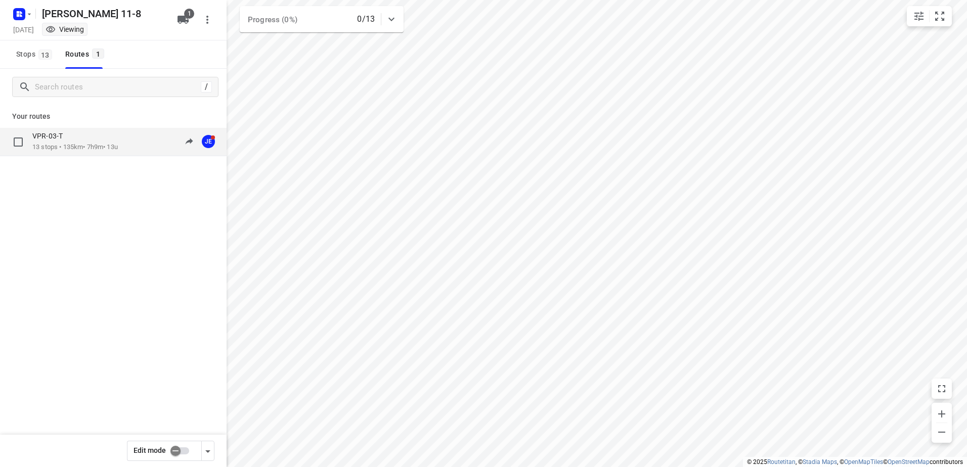
click at [99, 138] on div "VPR-03-T" at bounding box center [74, 137] width 85 height 11
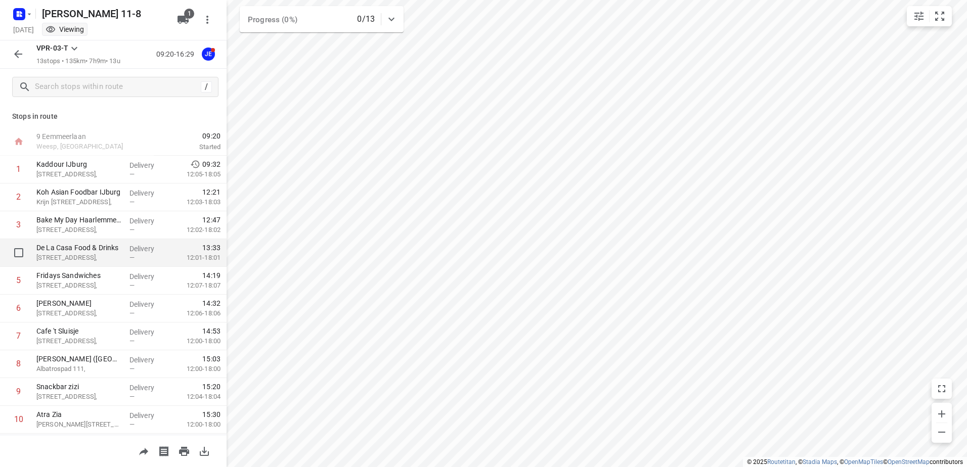
click at [129, 251] on p "Delivery" at bounding box center [147, 249] width 37 height 10
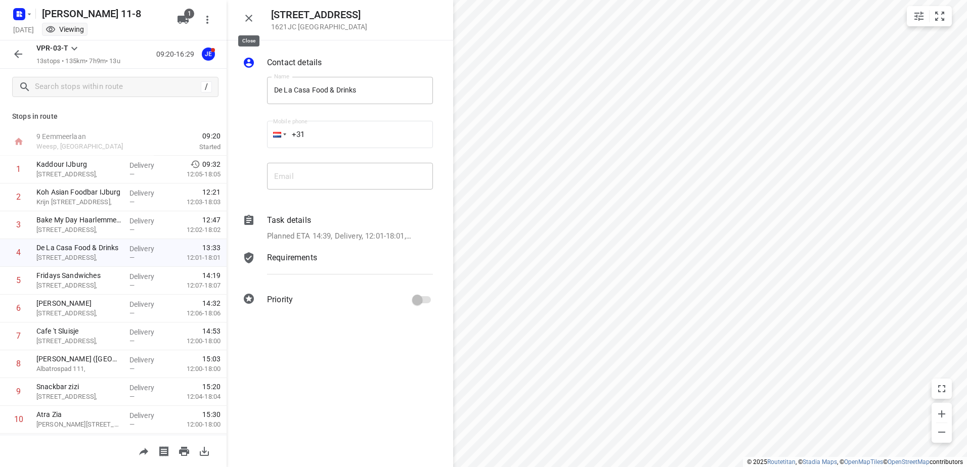
click at [248, 18] on icon "button" at bounding box center [249, 18] width 12 height 12
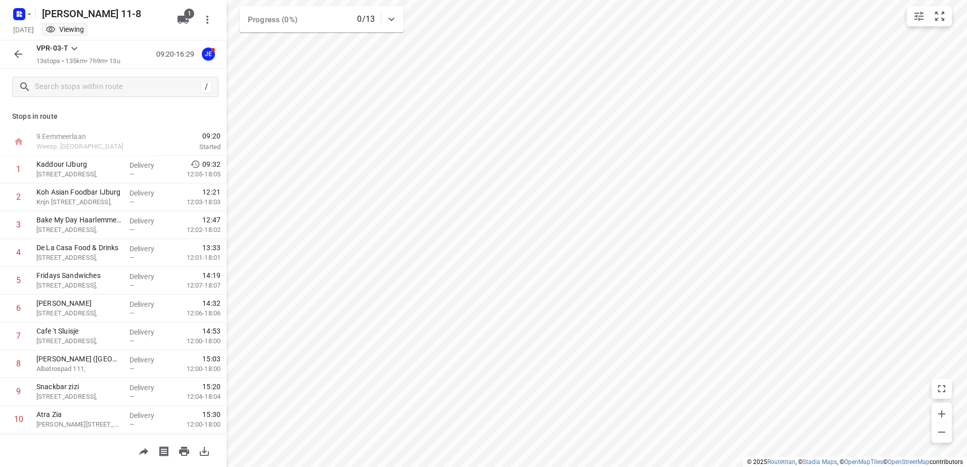
click at [18, 47] on button "button" at bounding box center [18, 54] width 20 height 20
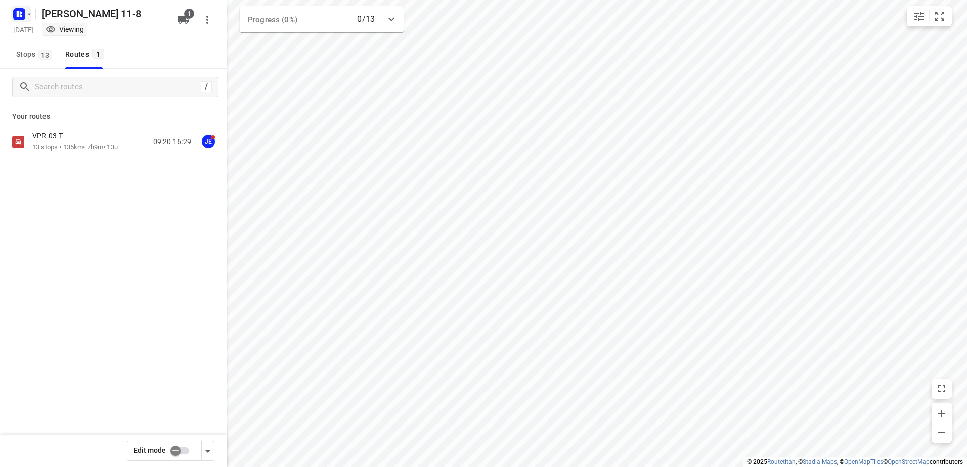
click at [18, 18] on rect "button" at bounding box center [19, 14] width 12 height 12
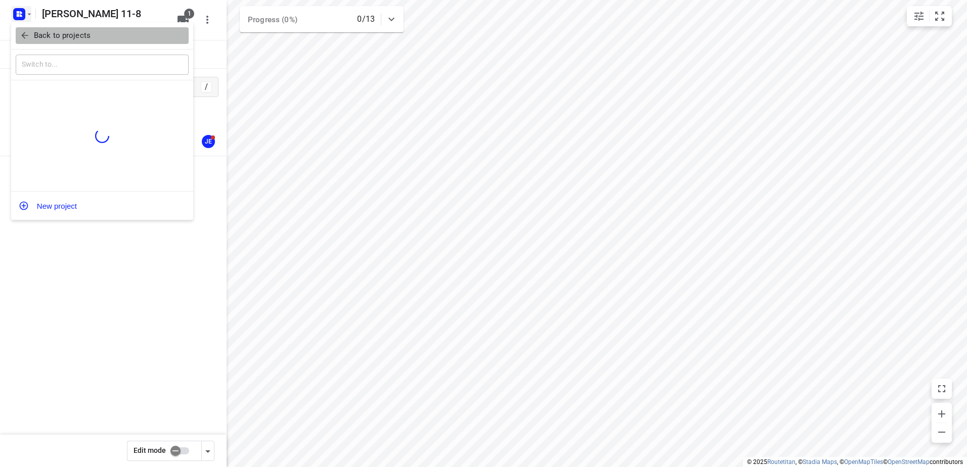
click at [53, 35] on p "Back to projects" at bounding box center [62, 36] width 57 height 12
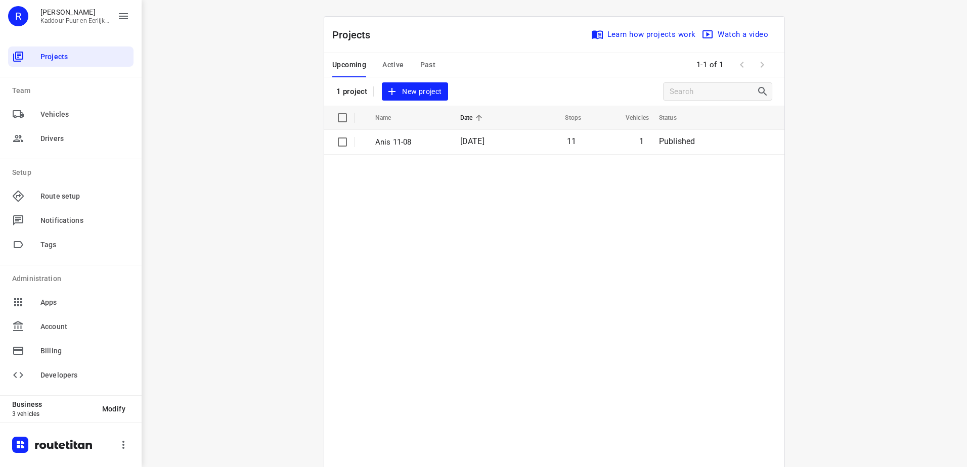
click at [299, 158] on div "i © 2025 Routetitan , © Stadia Maps , © OpenMapTiles © OpenStreetMap contributo…" at bounding box center [554, 233] width 825 height 467
